Goal: Use online tool/utility: Utilize a website feature to perform a specific function

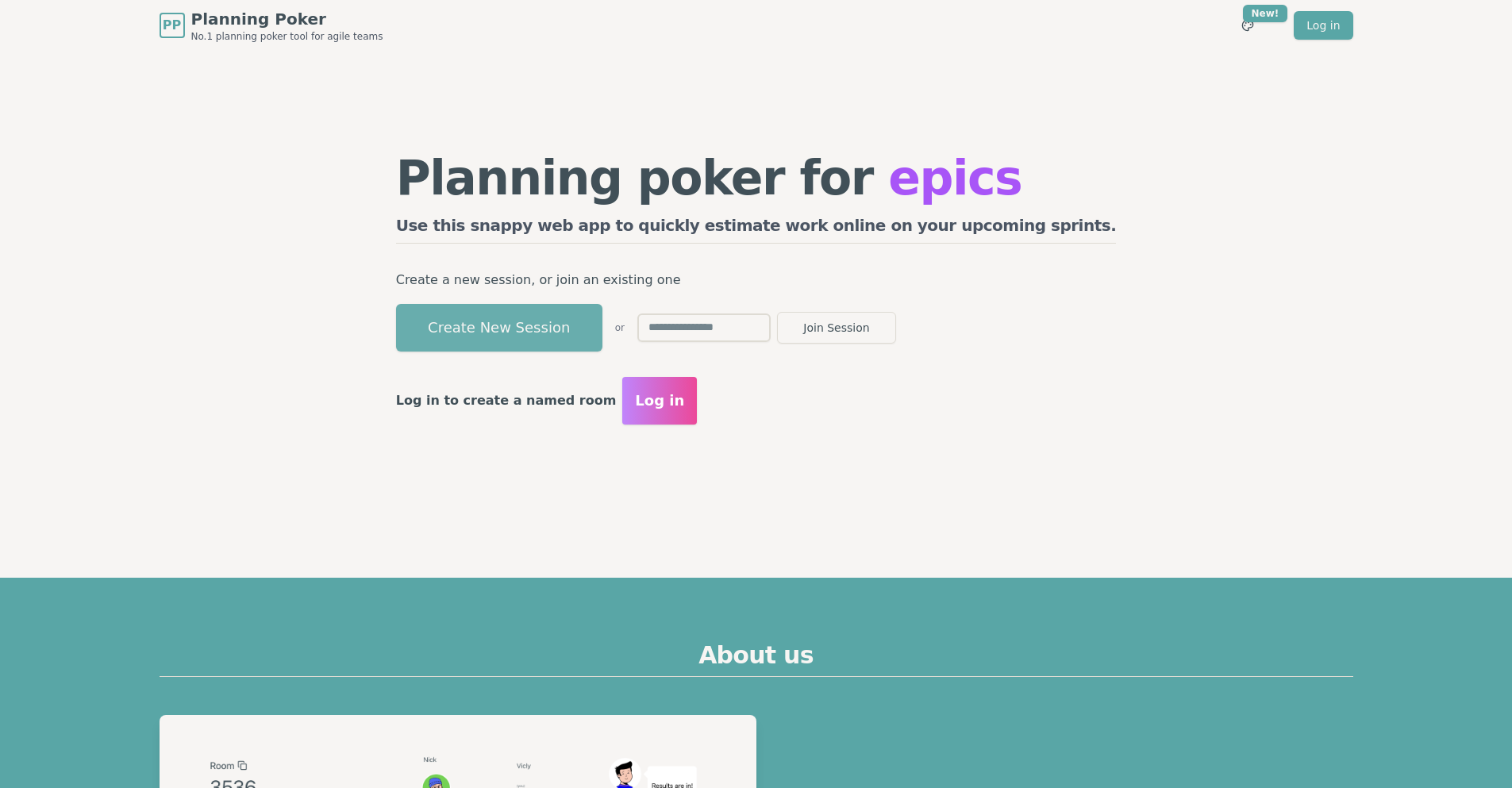
click at [588, 328] on button "Create New Session" at bounding box center [500, 327] width 206 height 48
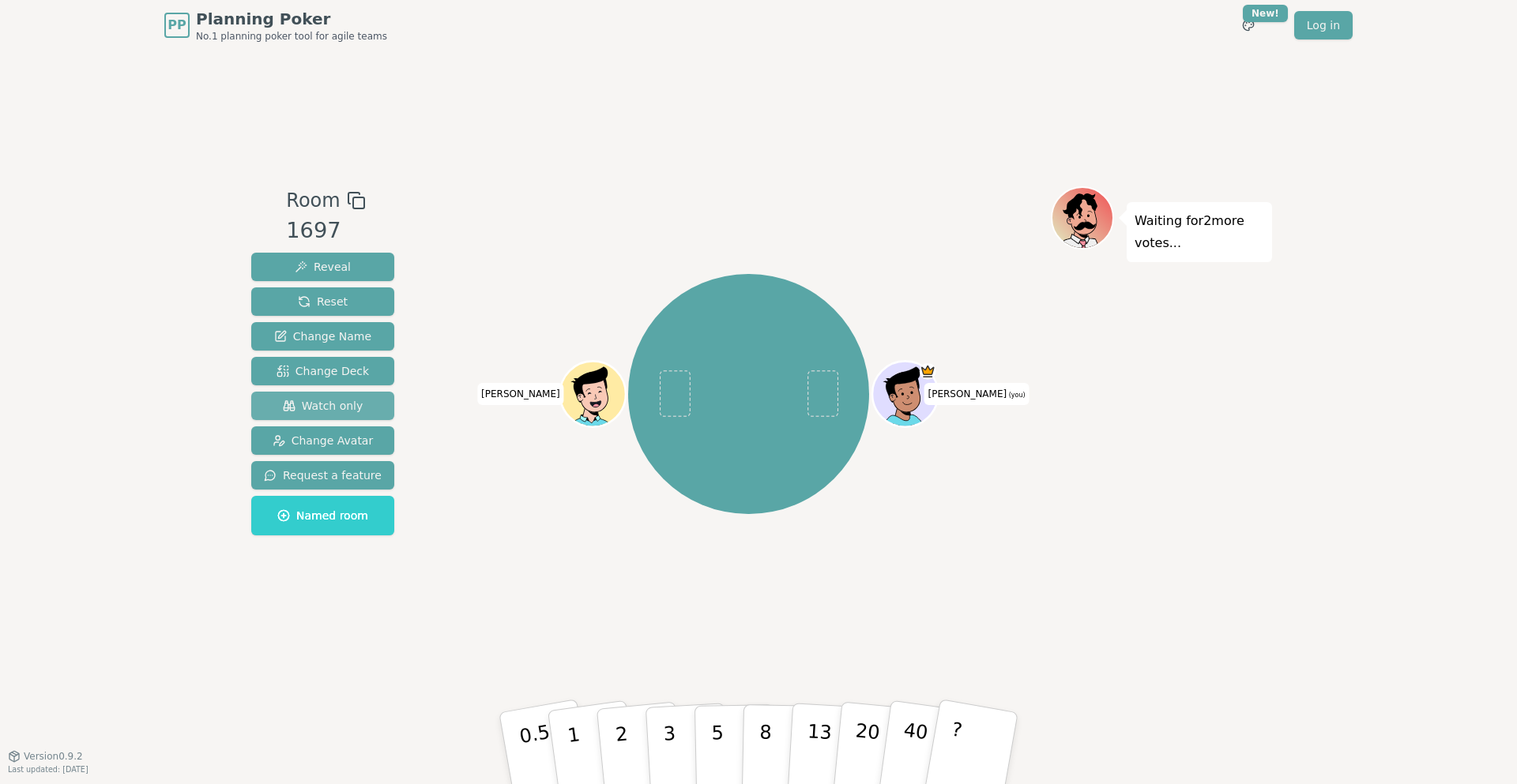
click at [354, 409] on span "Watch only" at bounding box center [323, 406] width 80 height 16
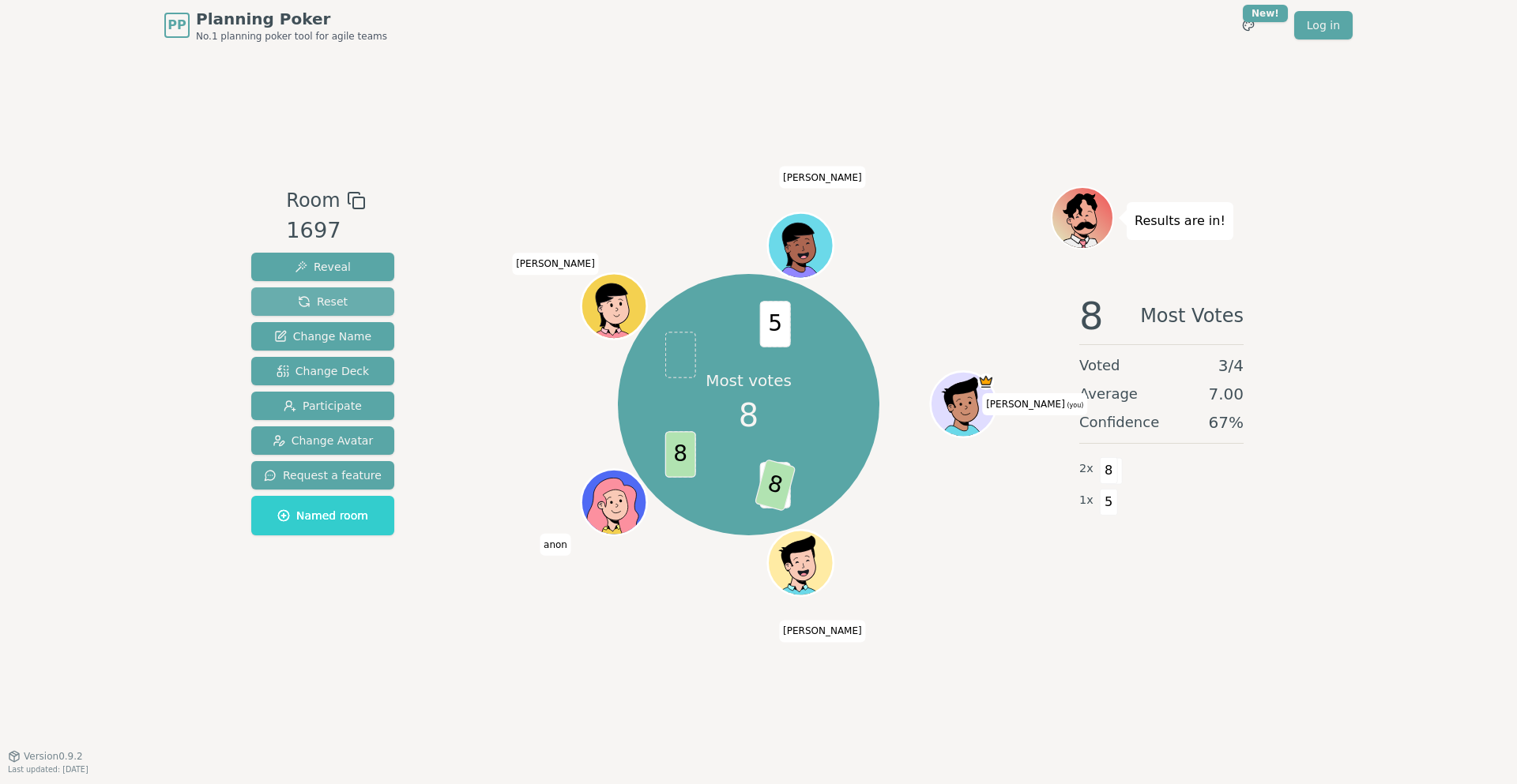
click at [343, 297] on button "Reset" at bounding box center [322, 301] width 143 height 29
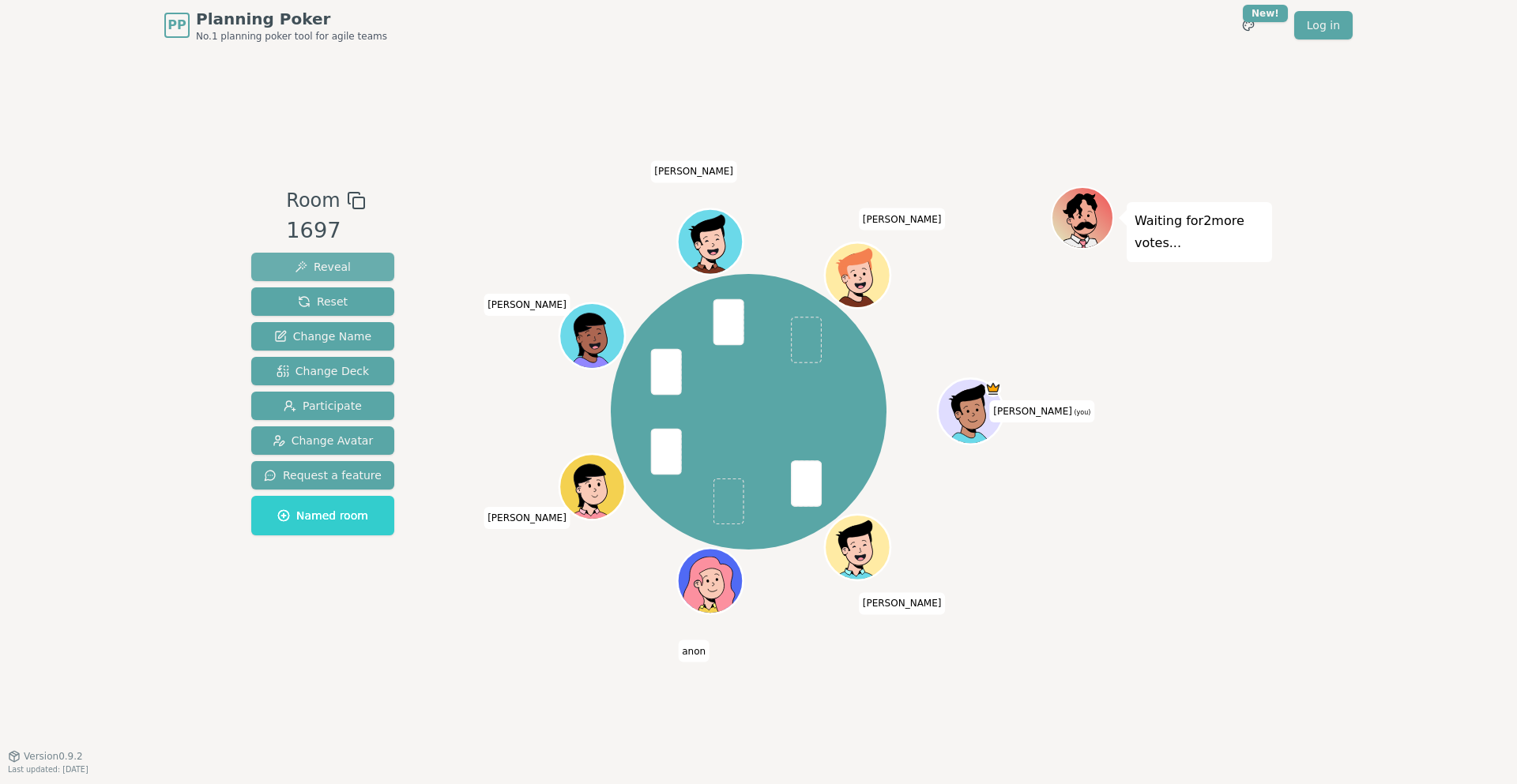
click at [340, 270] on span "Reveal" at bounding box center [322, 267] width 56 height 16
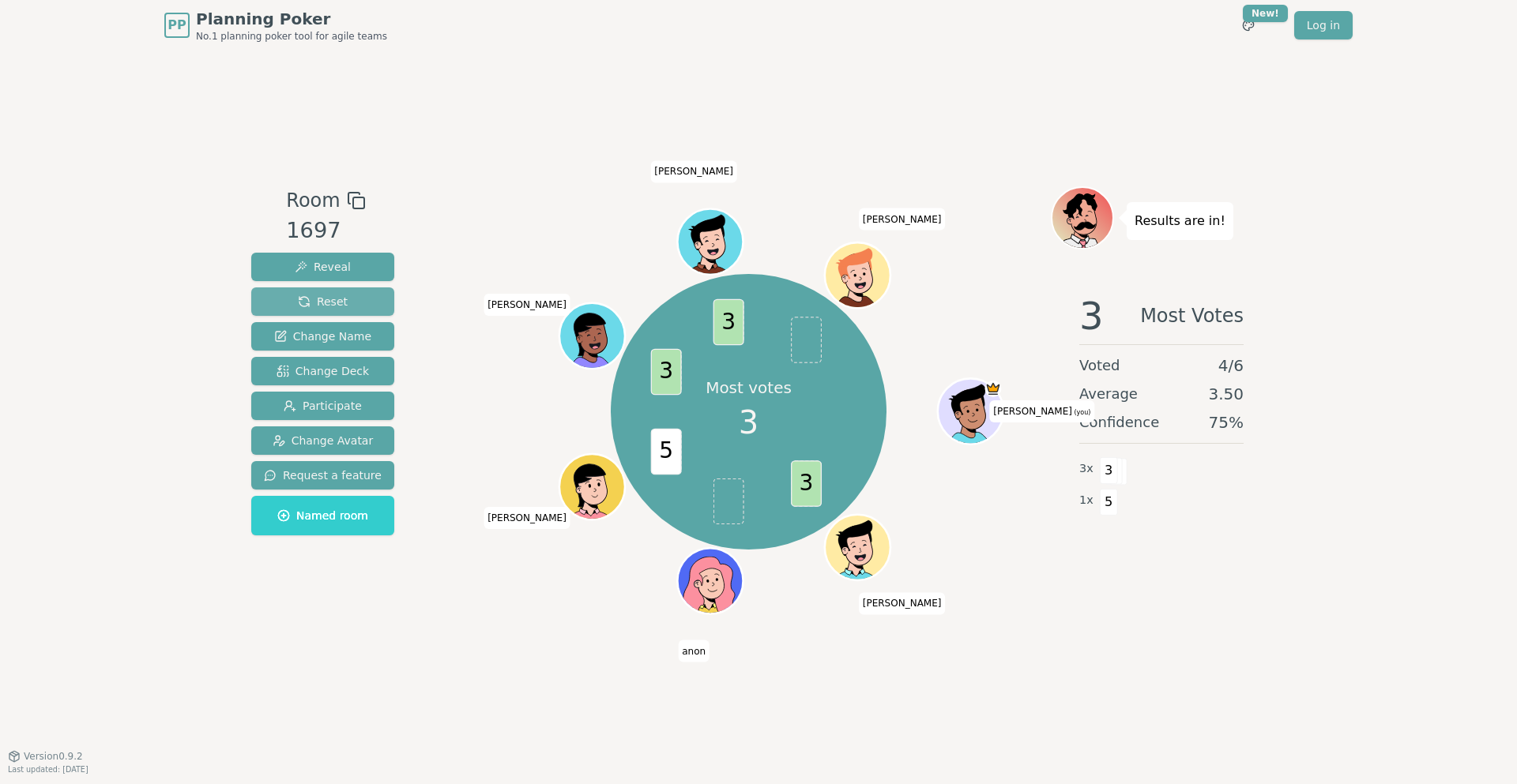
click at [352, 301] on button "Reset" at bounding box center [322, 301] width 143 height 29
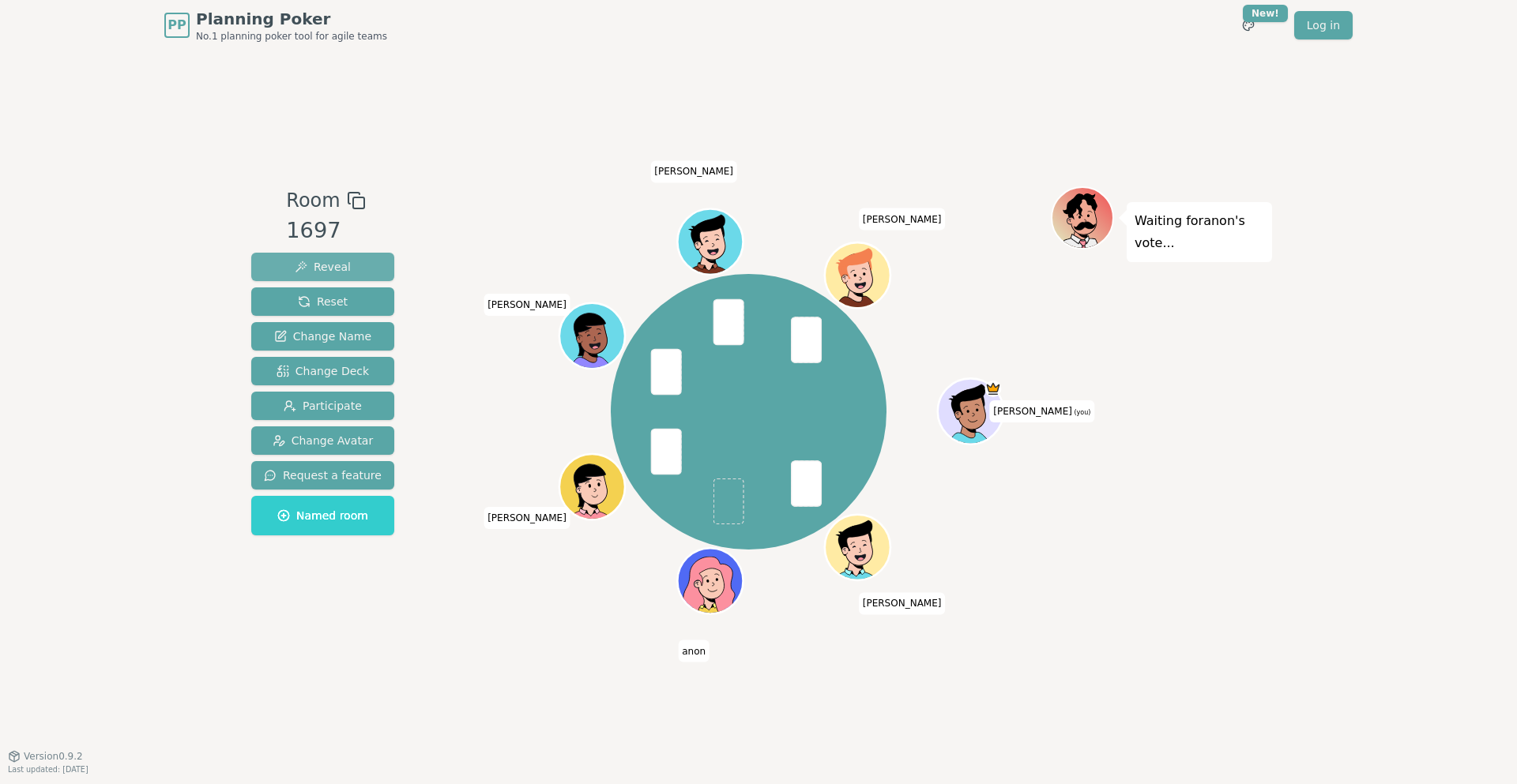
click at [340, 262] on span "Reveal" at bounding box center [322, 267] width 56 height 16
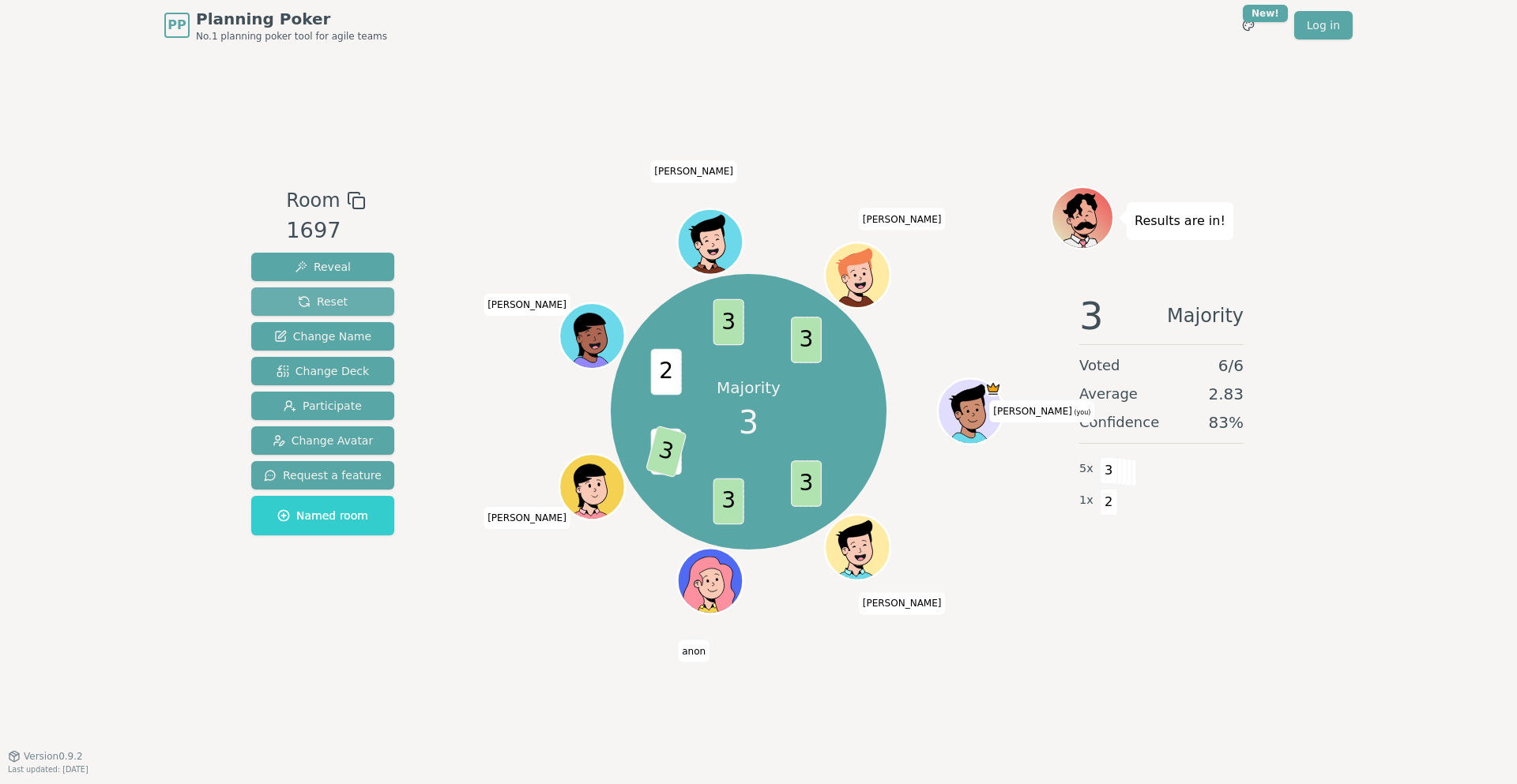
click at [323, 302] on span "Reset" at bounding box center [323, 301] width 50 height 16
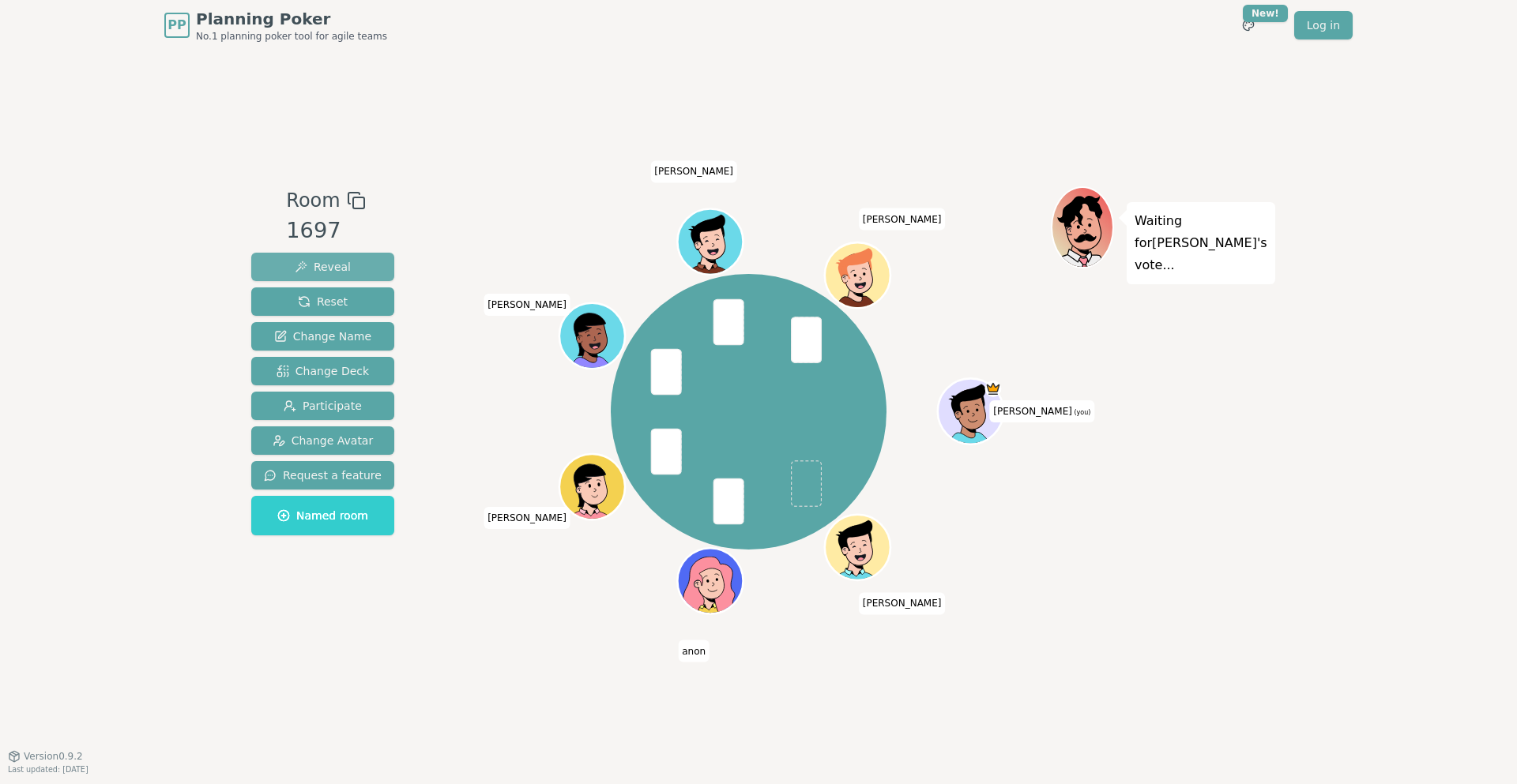
click at [354, 260] on button "Reveal" at bounding box center [322, 267] width 143 height 29
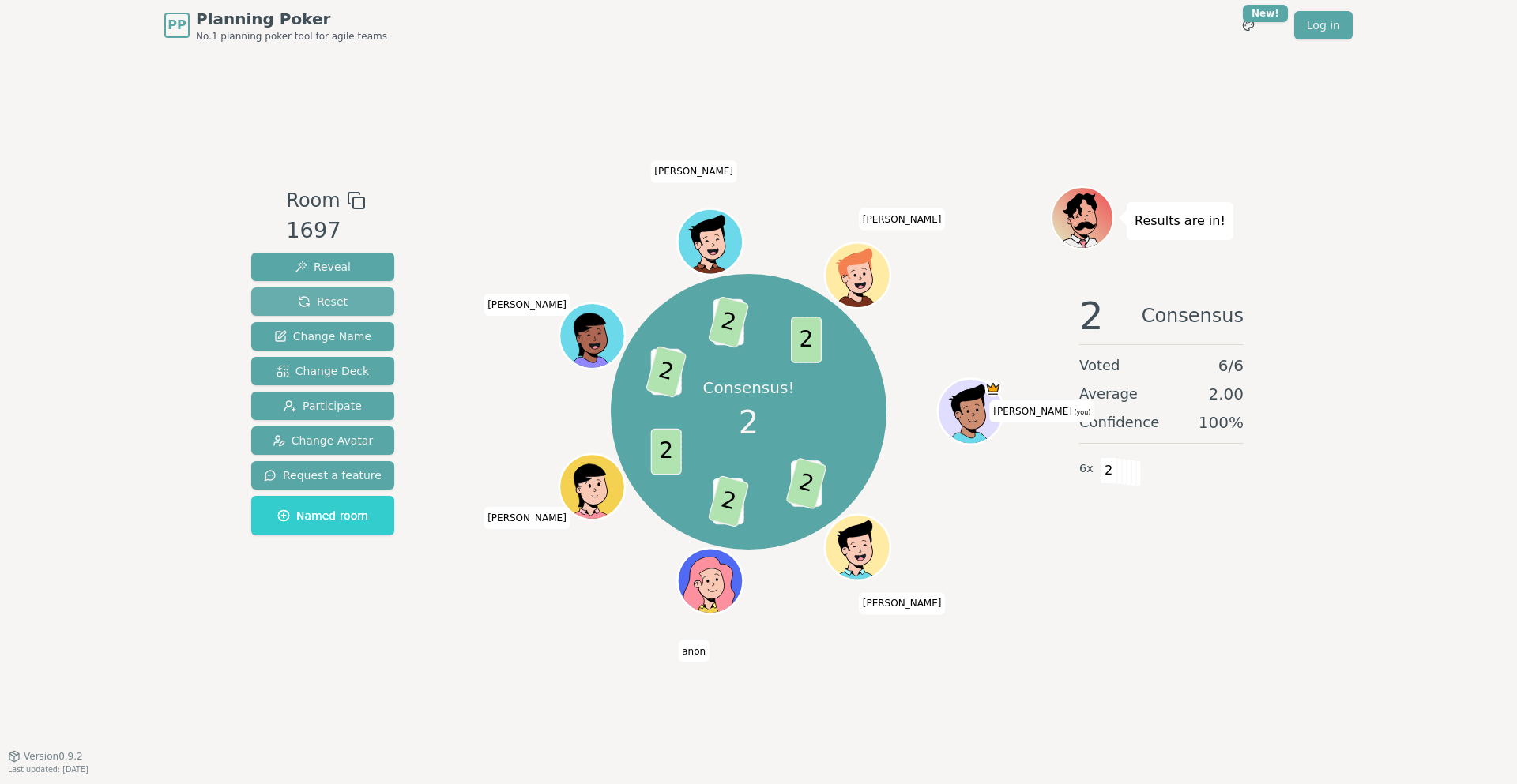
click at [355, 302] on button "Reset" at bounding box center [322, 301] width 143 height 29
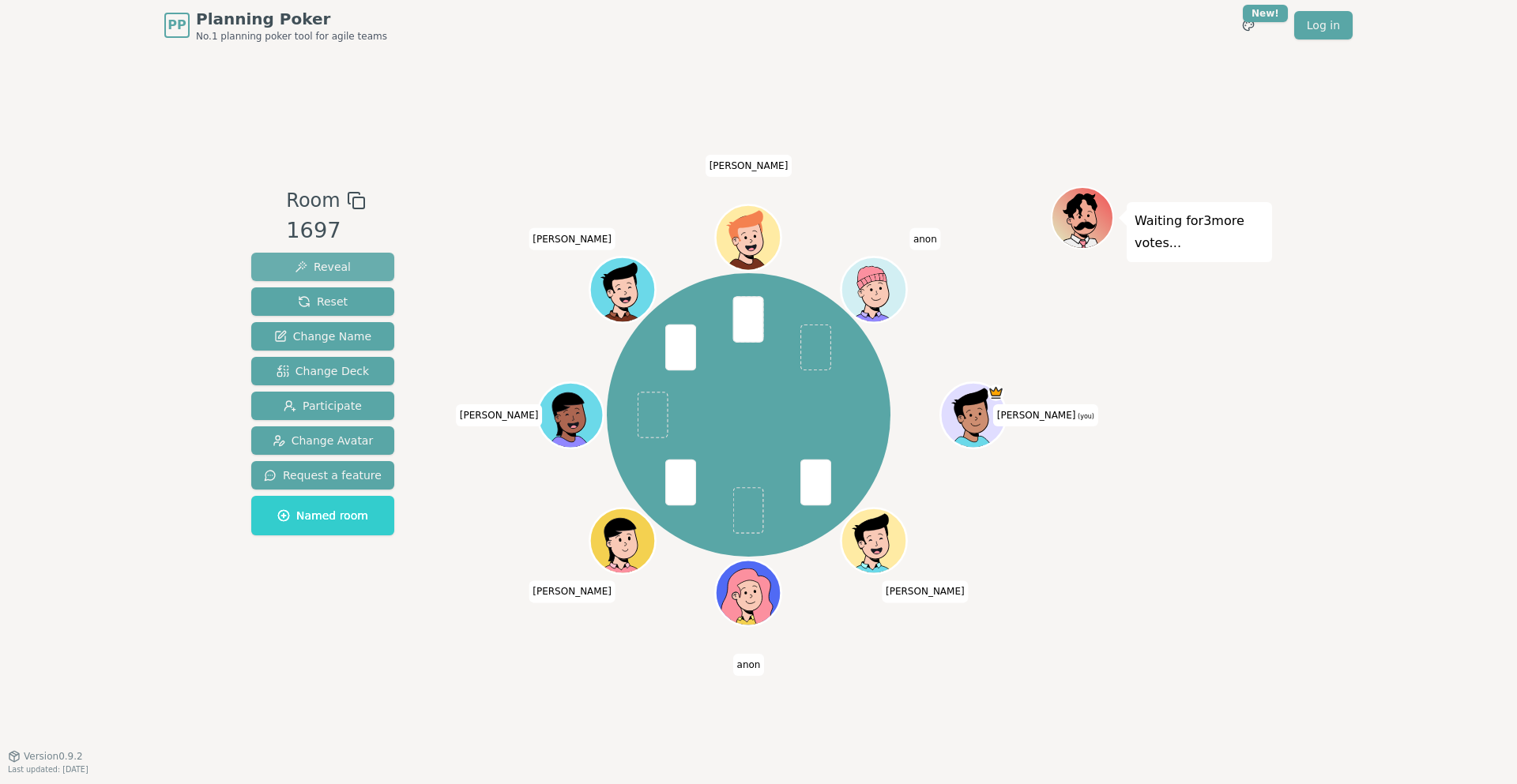
click at [330, 272] on span "Reveal" at bounding box center [322, 267] width 56 height 16
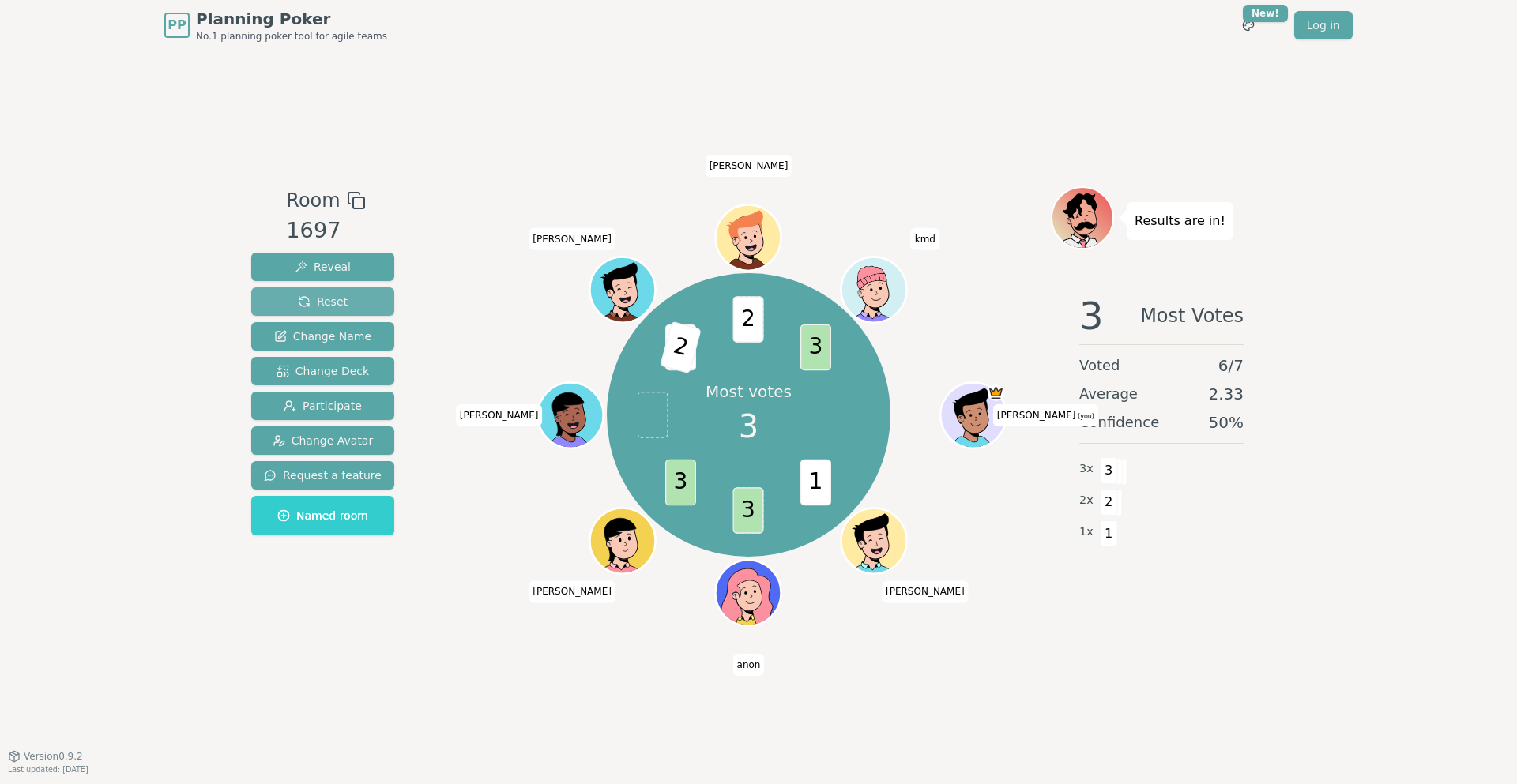
click at [346, 300] on button "Reset" at bounding box center [322, 301] width 143 height 29
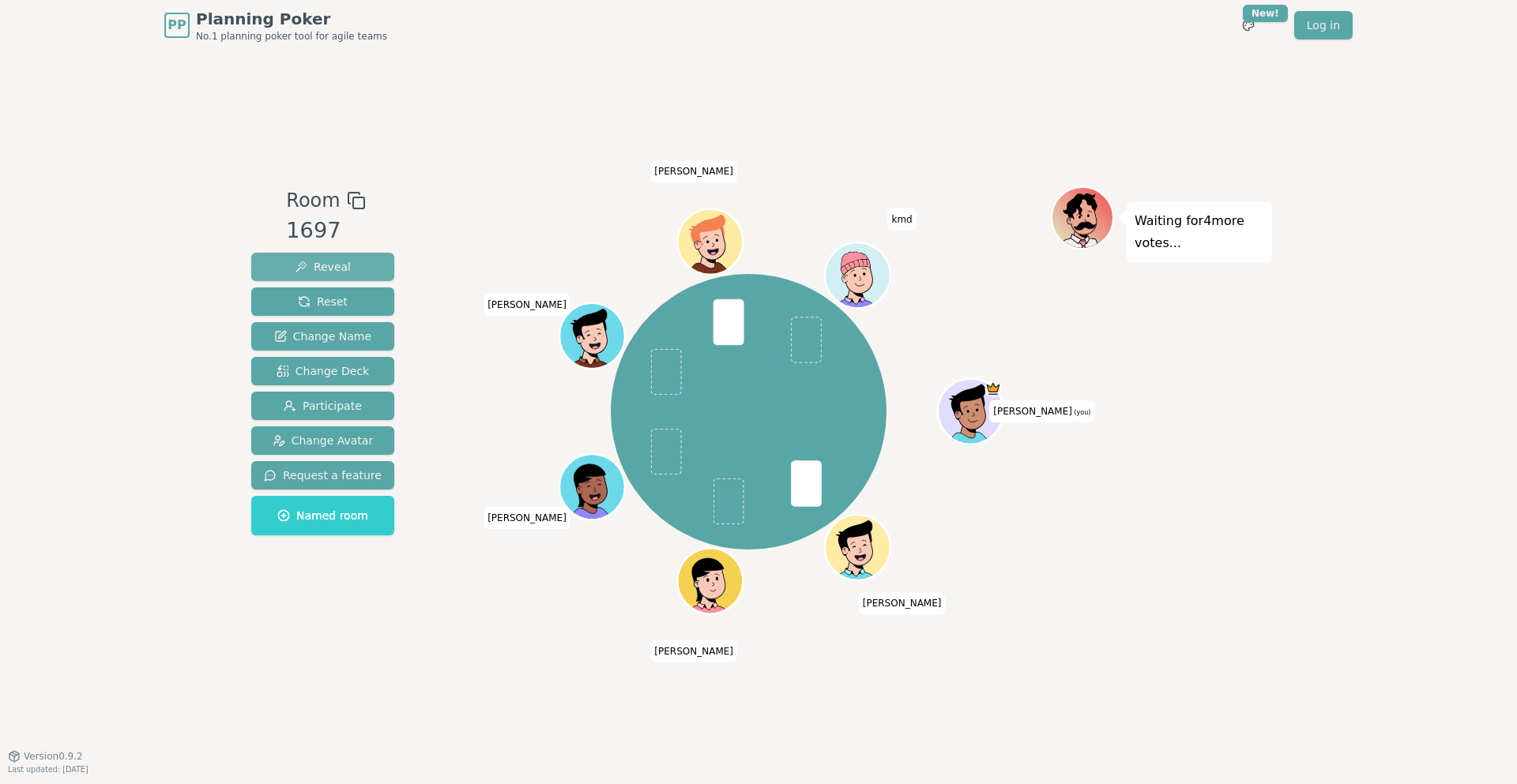
click at [328, 268] on span "Reveal" at bounding box center [322, 267] width 56 height 16
